Goal: Task Accomplishment & Management: Manage account settings

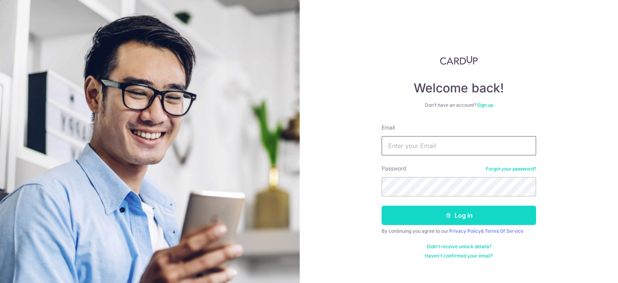
type input "[EMAIL_ADDRESS][DOMAIN_NAME]"
click at [454, 214] on button "Log in" at bounding box center [459, 215] width 155 height 19
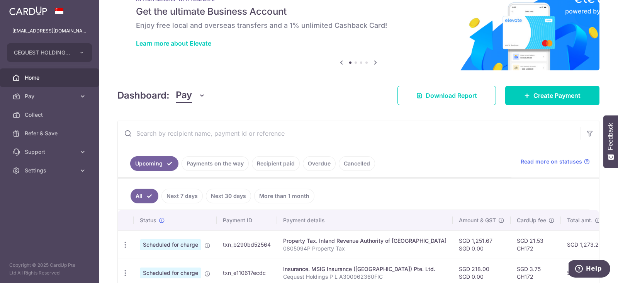
scroll to position [96, 0]
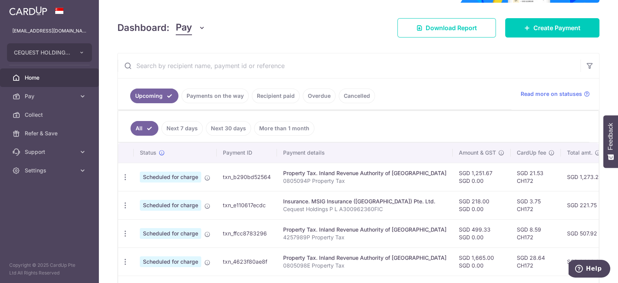
click at [275, 93] on link "Recipient paid" at bounding box center [276, 95] width 48 height 15
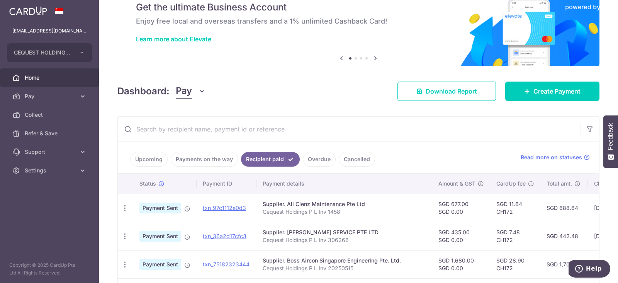
scroll to position [0, 0]
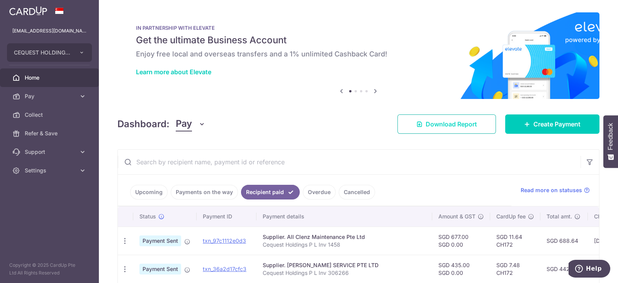
click at [446, 124] on span "Download Report" at bounding box center [451, 123] width 51 height 9
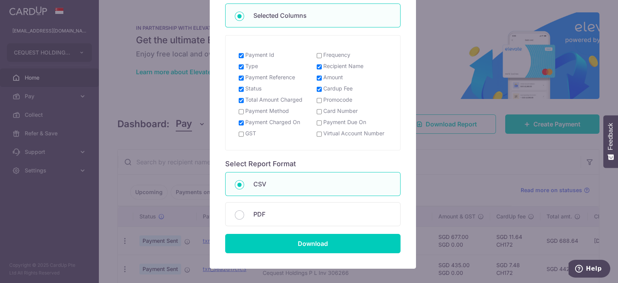
scroll to position [176, 0]
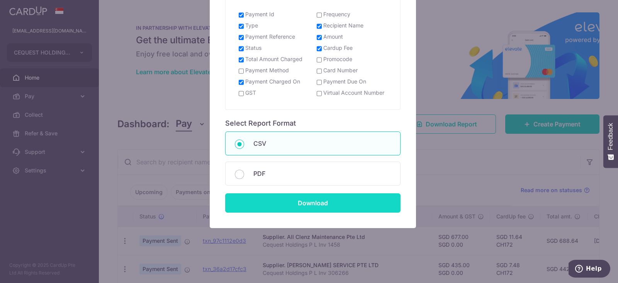
click at [323, 202] on input "Download" at bounding box center [312, 202] width 175 height 19
